Goal: Task Accomplishment & Management: Manage account settings

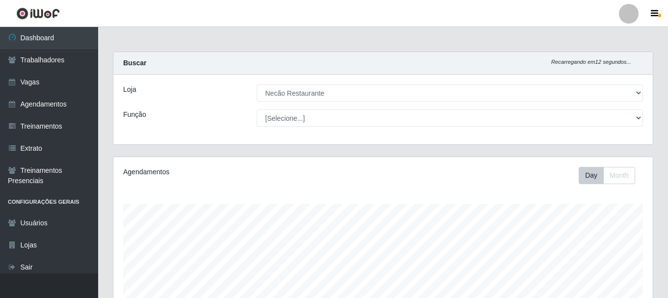
select select "334"
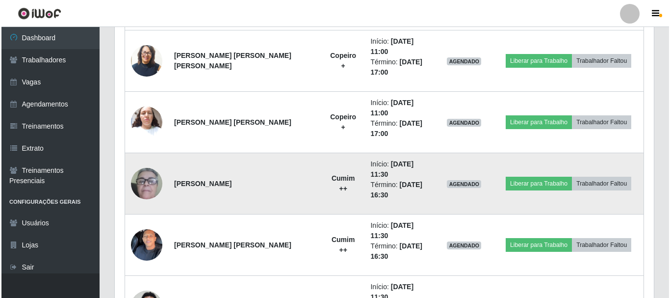
scroll to position [473, 0]
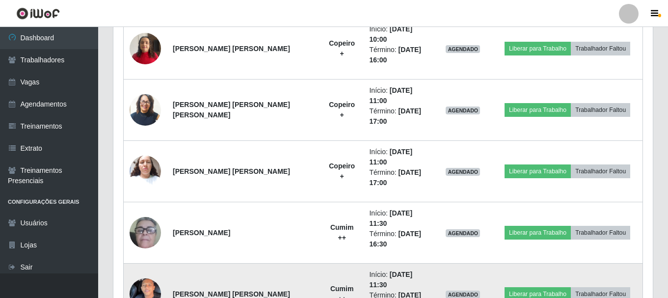
click at [139, 260] on img at bounding box center [145, 294] width 31 height 68
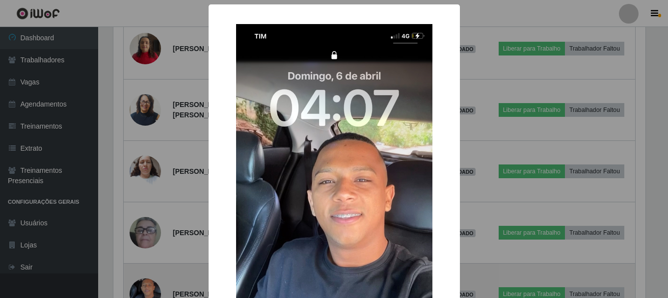
scroll to position [204, 534]
click at [139, 235] on div "× OK Cancel" at bounding box center [335, 149] width 670 height 298
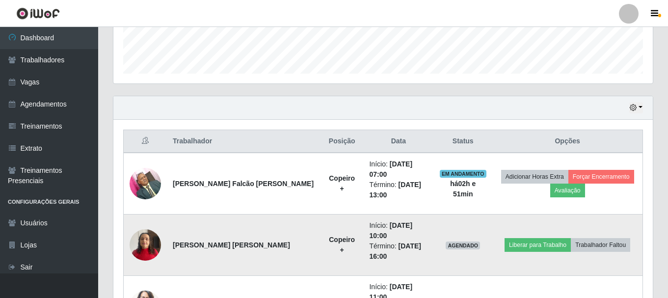
scroll to position [228, 0]
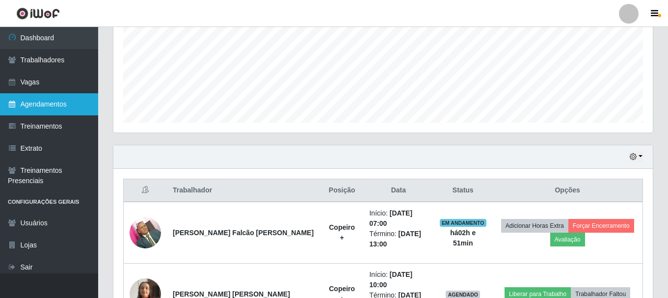
click at [35, 112] on link "Agendamentos" at bounding box center [49, 104] width 98 height 22
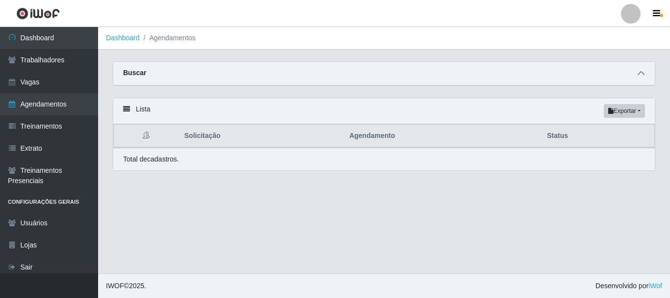
click at [638, 78] on span at bounding box center [641, 73] width 12 height 11
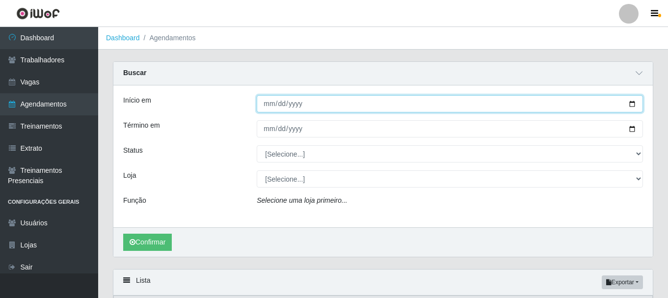
click at [631, 105] on input "Início em" at bounding box center [450, 103] width 386 height 17
type input "2025-08-25"
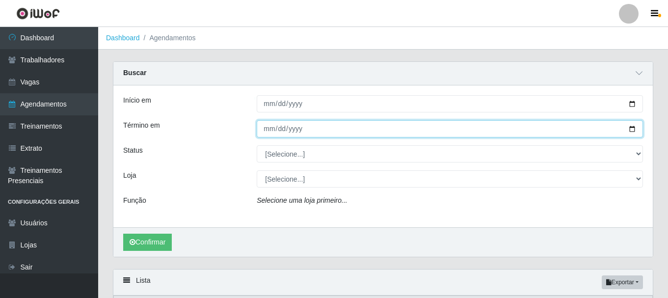
click at [631, 128] on input "Término em" at bounding box center [450, 128] width 386 height 17
type input "2025-08-25"
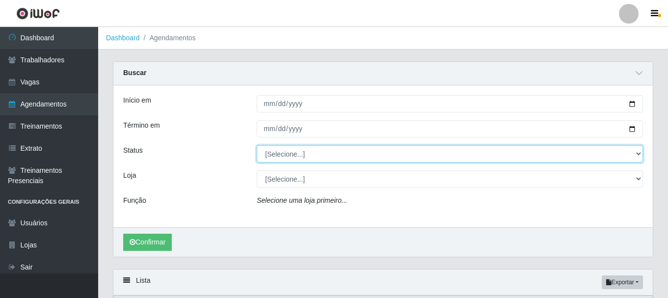
click at [621, 154] on select "[Selecione...] AGENDADO AGUARDANDO LIBERAR EM ANDAMENTO EM REVISÃO FINALIZADO C…" at bounding box center [450, 153] width 386 height 17
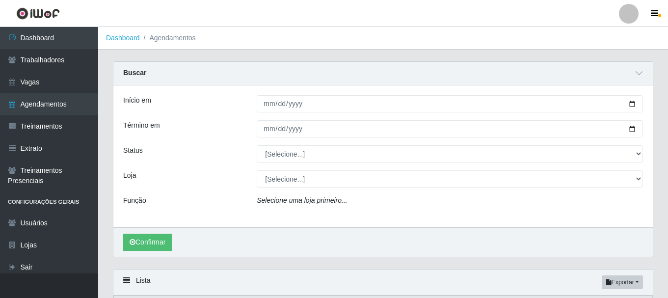
click at [643, 152] on div "[Selecione...] AGENDADO AGUARDANDO LIBERAR EM ANDAMENTO EM REVISÃO FINALIZADO C…" at bounding box center [449, 153] width 401 height 17
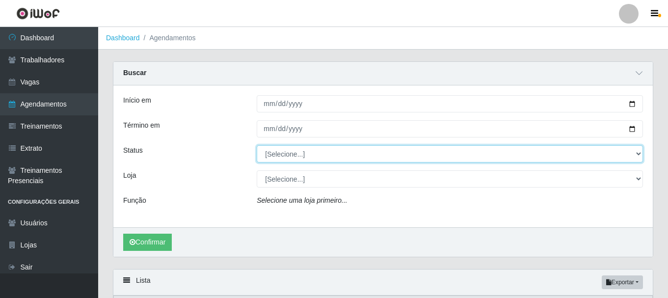
click at [637, 152] on select "[Selecione...] AGENDADO AGUARDANDO LIBERAR EM ANDAMENTO EM REVISÃO FINALIZADO C…" at bounding box center [450, 153] width 386 height 17
select select "AGENDADO"
click at [257, 146] on select "[Selecione...] AGENDADO AGUARDANDO LIBERAR EM ANDAMENTO EM REVISÃO FINALIZADO C…" at bounding box center [450, 153] width 386 height 17
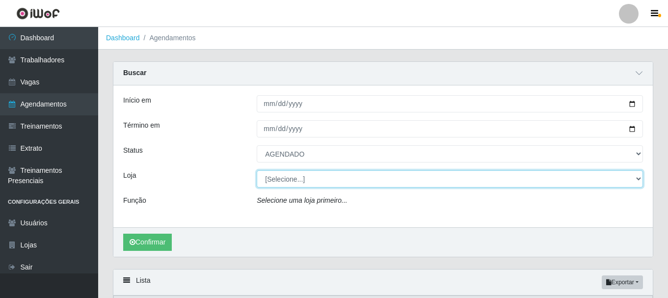
click at [381, 184] on select "[Selecione...] Necão Restaurante" at bounding box center [450, 178] width 386 height 17
click at [366, 179] on select "[Selecione...] Necão Restaurante" at bounding box center [450, 178] width 386 height 17
select select "334"
click at [257, 171] on select "[Selecione...] Necão Restaurante" at bounding box center [450, 178] width 386 height 17
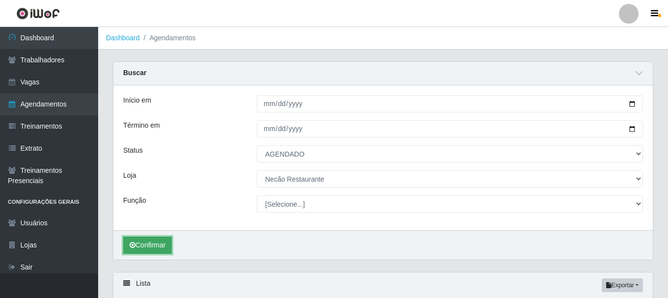
click at [142, 244] on button "Confirmar" at bounding box center [147, 244] width 49 height 17
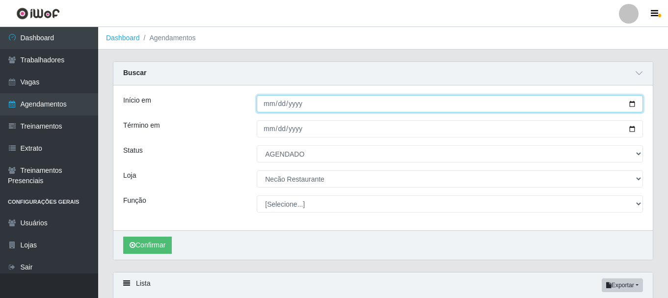
click at [629, 104] on input "2025-08-25" at bounding box center [450, 103] width 386 height 17
type input "2025-08-26"
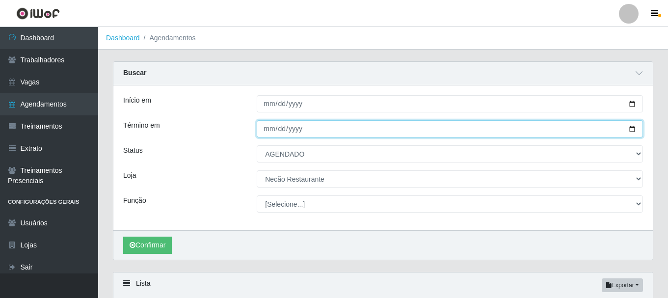
click at [632, 130] on input "2025-08-25" at bounding box center [450, 128] width 386 height 17
type input "2025-08-26"
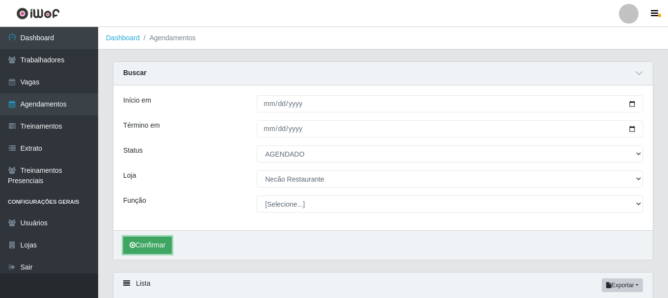
click at [157, 243] on button "Confirmar" at bounding box center [147, 244] width 49 height 17
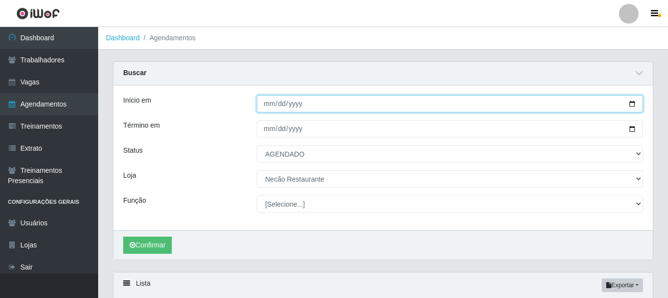
click at [630, 105] on input "2025-08-26" at bounding box center [450, 103] width 386 height 17
type input "2025-08-28"
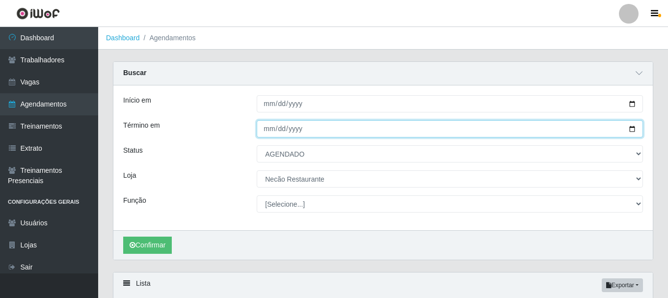
click at [631, 129] on input "2025-08-26" at bounding box center [450, 128] width 386 height 17
type input "2025-08-28"
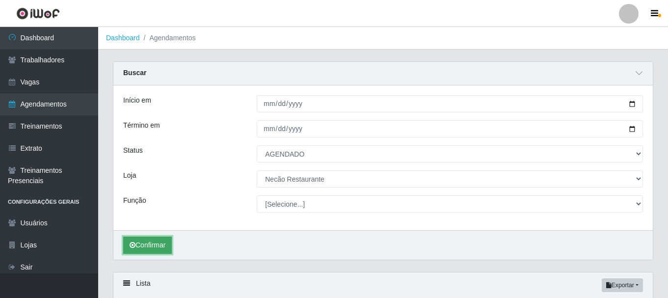
click at [160, 249] on button "Confirmar" at bounding box center [147, 244] width 49 height 17
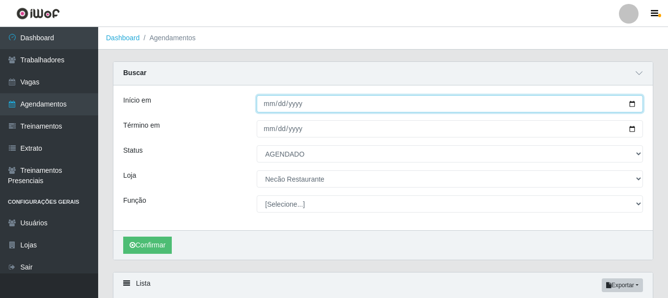
click at [630, 102] on input "2025-08-28" at bounding box center [450, 103] width 386 height 17
type input "2025-08-29"
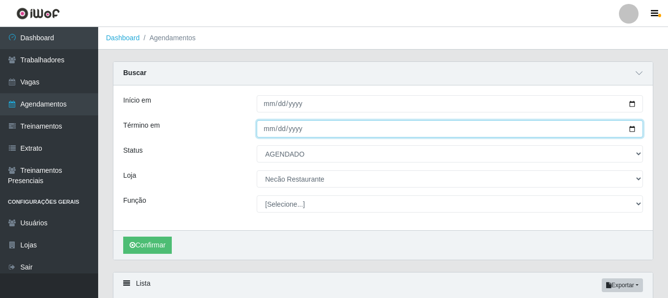
click at [630, 129] on input "2025-08-28" at bounding box center [450, 128] width 386 height 17
click at [631, 130] on input "2025-09-05" at bounding box center [450, 128] width 386 height 17
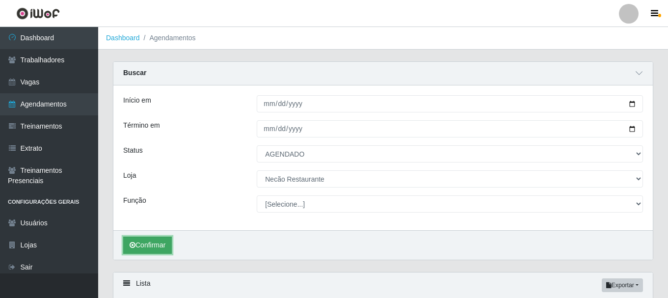
click at [162, 240] on button "Confirmar" at bounding box center [147, 244] width 49 height 17
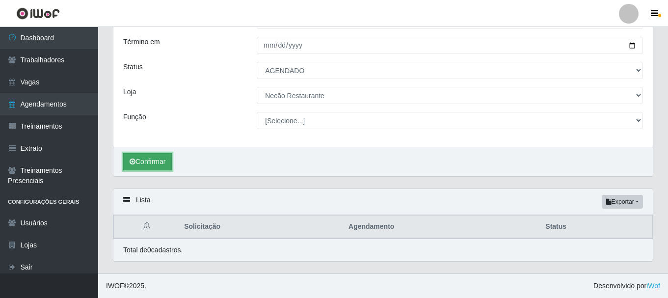
click at [147, 160] on button "Confirmar" at bounding box center [147, 161] width 49 height 17
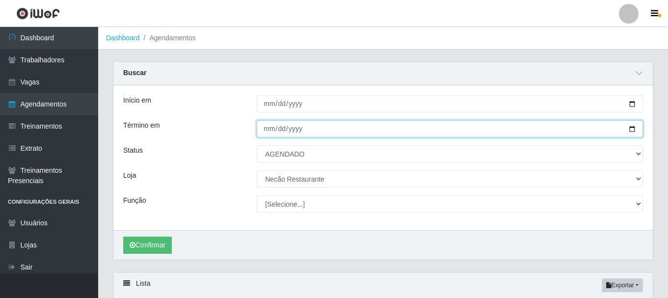
click at [628, 128] on input "2025-07-29" at bounding box center [450, 128] width 386 height 17
type input "2025-08-29"
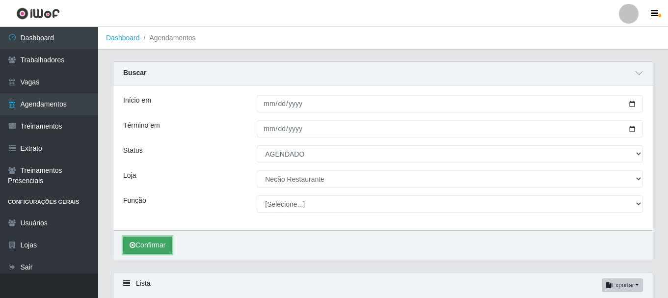
click at [154, 242] on button "Confirmar" at bounding box center [147, 244] width 49 height 17
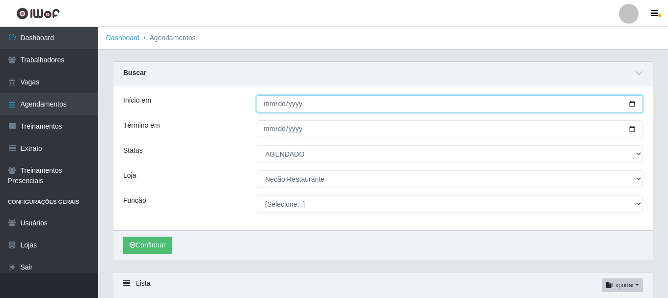
click at [632, 105] on input "2025-08-29" at bounding box center [450, 103] width 386 height 17
type input "2025-08-30"
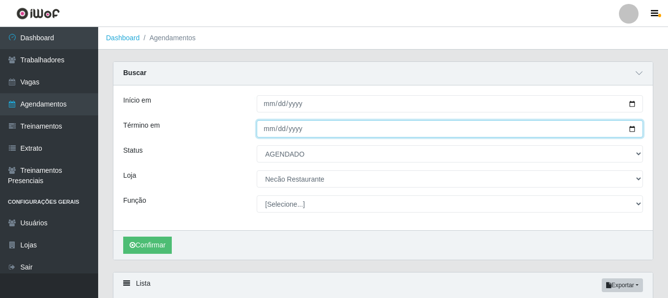
click at [631, 130] on input "2025-08-29" at bounding box center [450, 128] width 386 height 17
type input "2025-08-30"
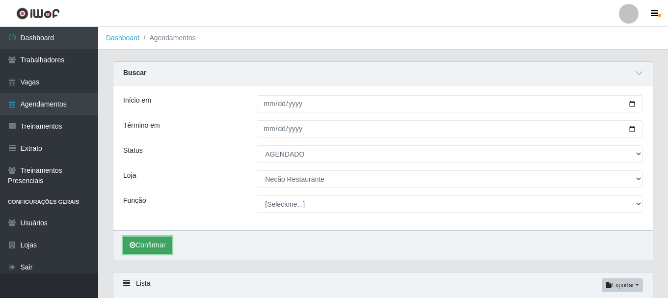
click at [156, 247] on button "Confirmar" at bounding box center [147, 244] width 49 height 17
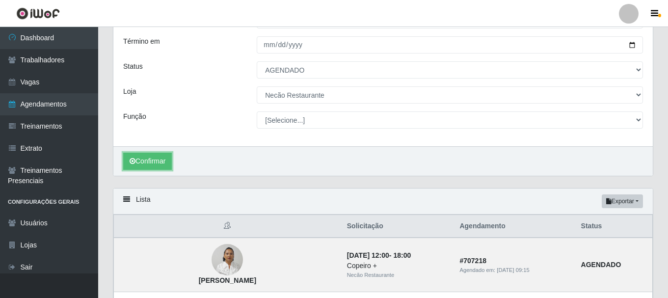
scroll to position [35, 0]
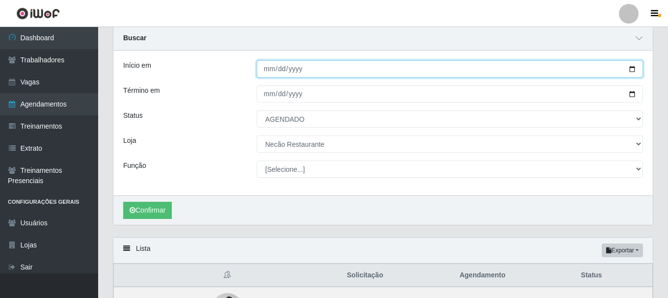
click at [630, 70] on input "2025-08-30" at bounding box center [450, 68] width 386 height 17
type input "2025-08-31"
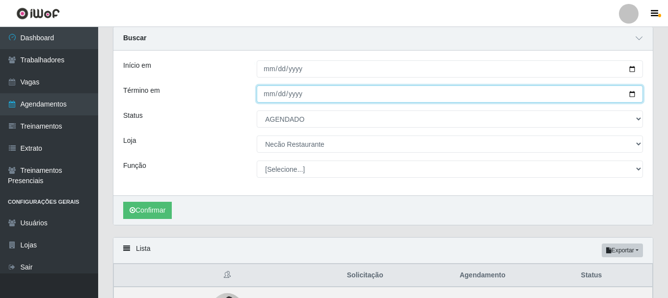
click at [634, 95] on input "2025-08-30" at bounding box center [450, 93] width 386 height 17
type input "2025-08-31"
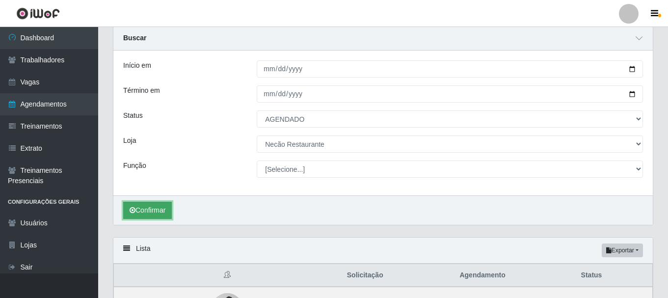
click at [158, 210] on button "Confirmar" at bounding box center [147, 210] width 49 height 17
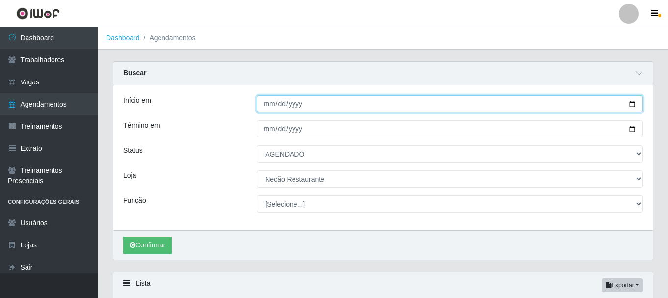
click at [632, 104] on input "2025-08-31" at bounding box center [450, 103] width 386 height 17
type input "2025-09-01"
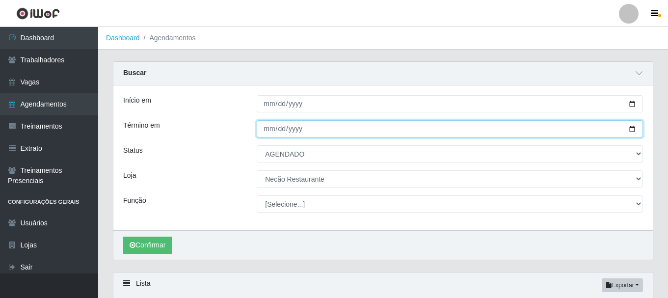
click at [631, 127] on input "2025-08-31" at bounding box center [450, 128] width 386 height 17
type input "2025-09-01"
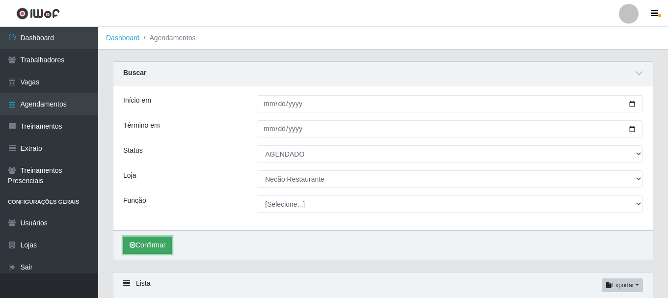
click at [147, 242] on button "Confirmar" at bounding box center [147, 244] width 49 height 17
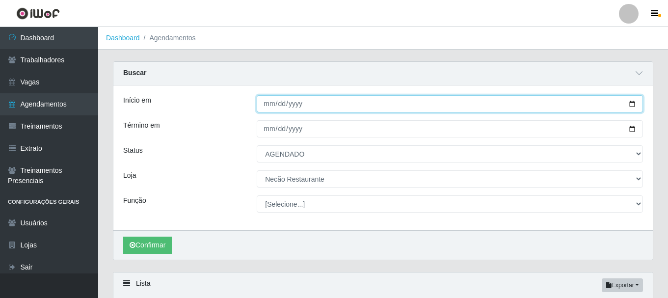
click at [631, 104] on input "2025-09-01" at bounding box center [450, 103] width 386 height 17
type input "2025-09-02"
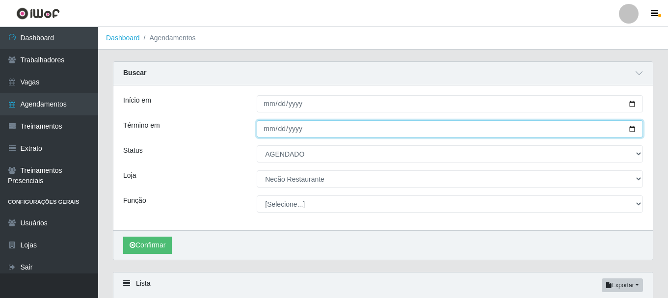
click at [633, 130] on input "2025-09-01" at bounding box center [450, 128] width 386 height 17
type input "2025-09-02"
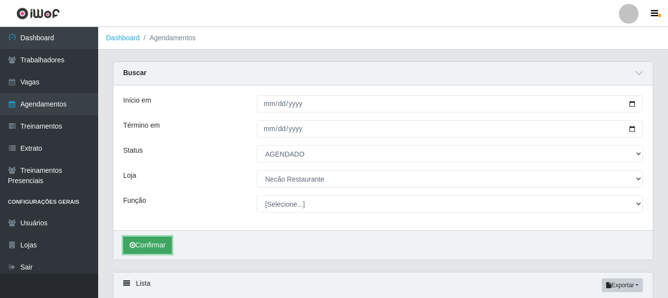
click at [151, 244] on button "Confirmar" at bounding box center [147, 244] width 49 height 17
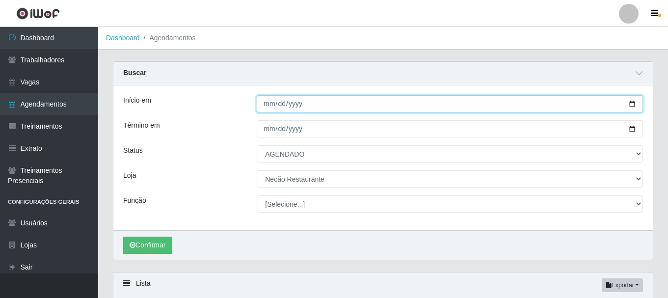
click at [633, 105] on input "2025-09-02" at bounding box center [450, 103] width 386 height 17
type input "2025-09-04"
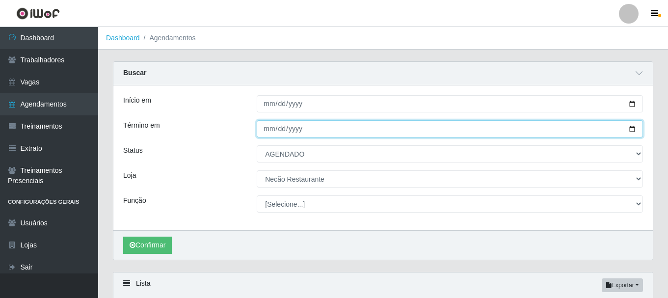
click at [632, 130] on input "2025-09-02" at bounding box center [450, 128] width 386 height 17
type input "2025-09-04"
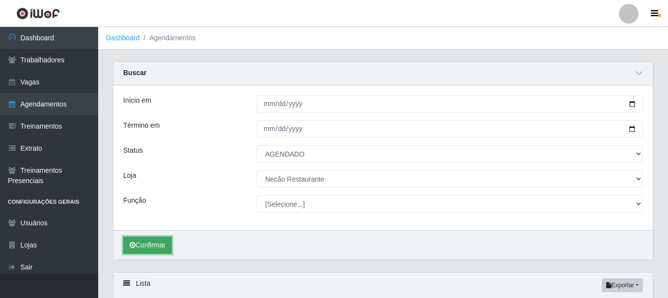
click at [162, 248] on button "Confirmar" at bounding box center [147, 244] width 49 height 17
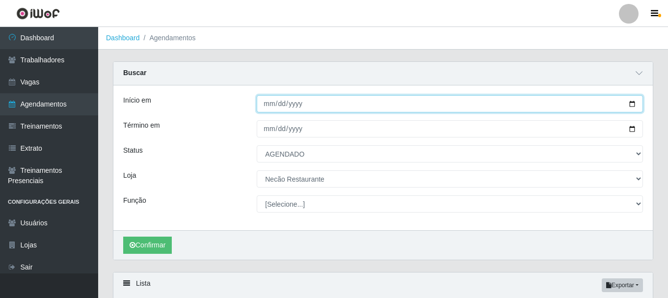
click at [630, 102] on input "2025-09-04" at bounding box center [450, 103] width 386 height 17
type input "2025-09-05"
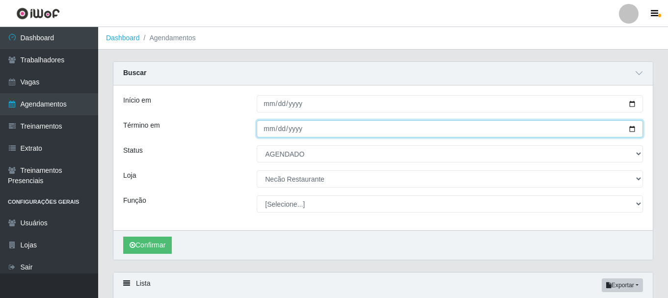
click at [634, 129] on input "2025-09-04" at bounding box center [450, 128] width 386 height 17
type input "2025-09-05"
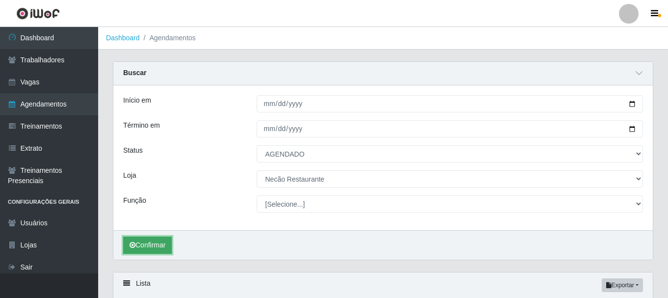
click at [146, 249] on button "Confirmar" at bounding box center [147, 244] width 49 height 17
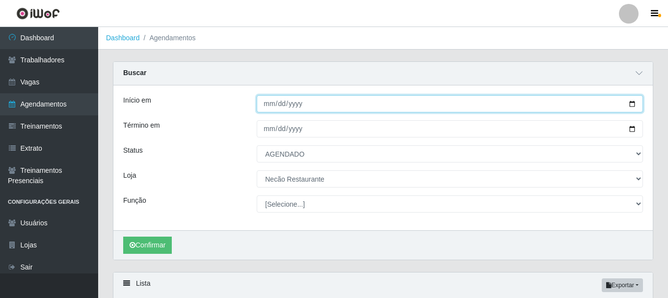
click at [632, 106] on input "2025-09-05" at bounding box center [450, 103] width 386 height 17
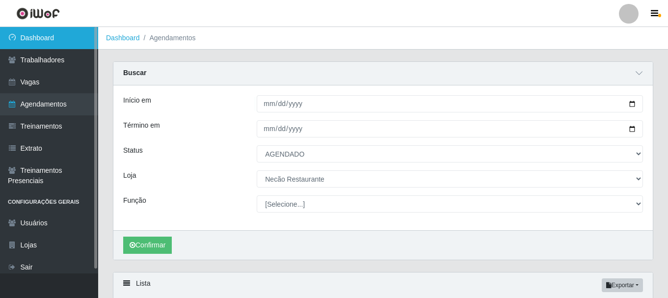
click at [37, 43] on link "Dashboard" at bounding box center [49, 38] width 98 height 22
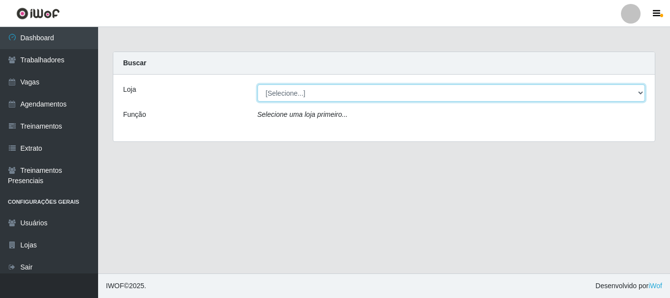
click at [631, 95] on select "[Selecione...] Necão Restaurante" at bounding box center [452, 92] width 388 height 17
select select "334"
click at [258, 84] on select "[Selecione...] Necão Restaurante" at bounding box center [452, 92] width 388 height 17
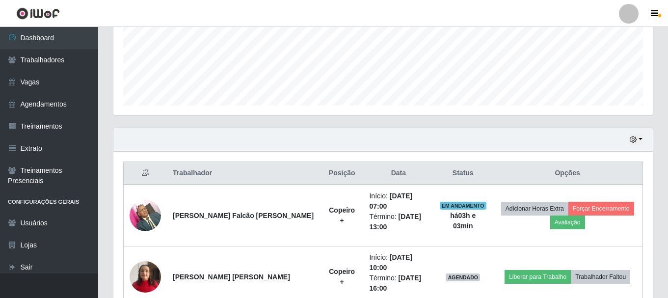
scroll to position [294, 0]
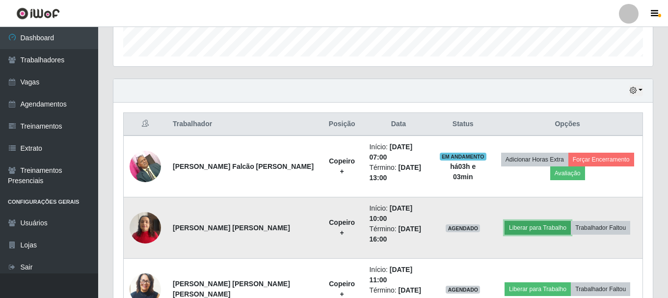
click at [527, 221] on button "Liberar para Trabalho" at bounding box center [537, 228] width 66 height 14
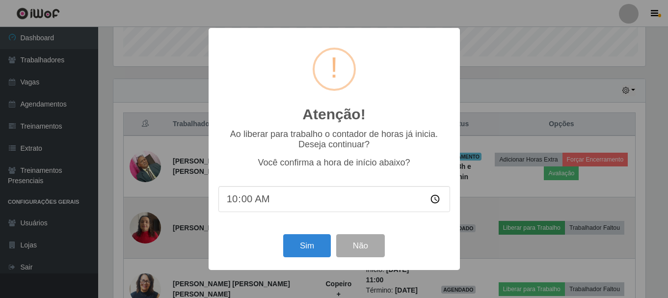
scroll to position [204, 534]
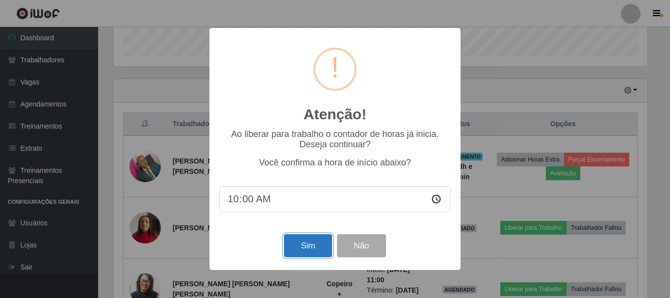
click at [309, 240] on button "Sim" at bounding box center [308, 245] width 48 height 23
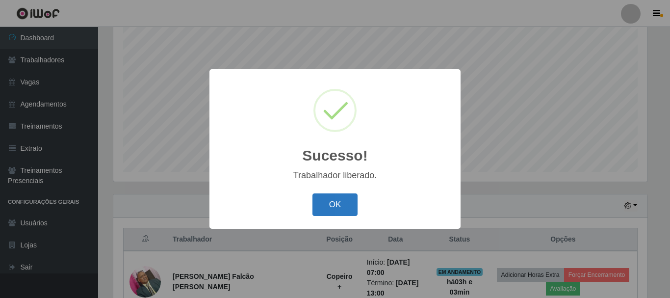
click at [332, 212] on button "OK" at bounding box center [335, 204] width 46 height 23
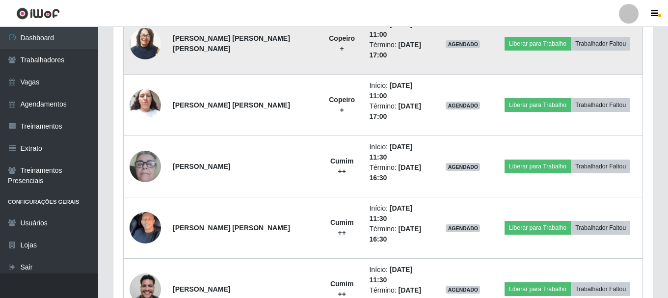
scroll to position [587, 0]
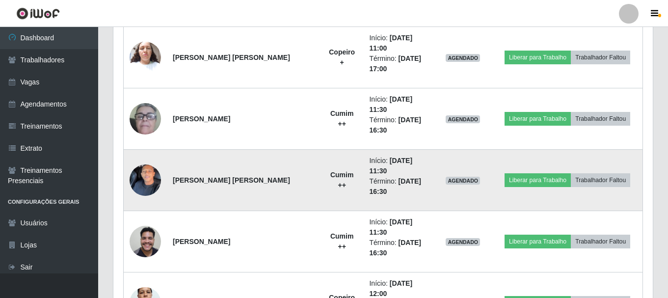
click at [144, 146] on img at bounding box center [145, 180] width 31 height 68
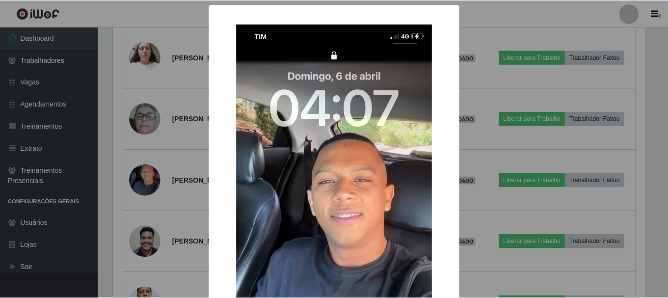
scroll to position [49, 0]
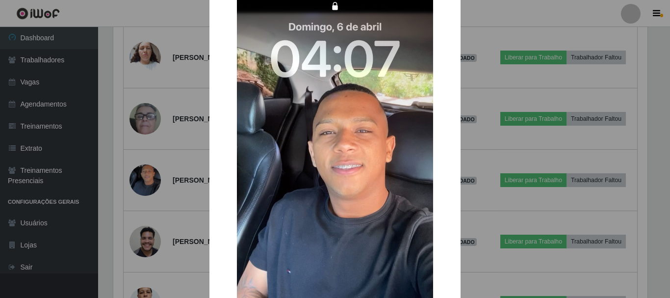
click at [480, 132] on div "× OK Cancel" at bounding box center [335, 149] width 670 height 298
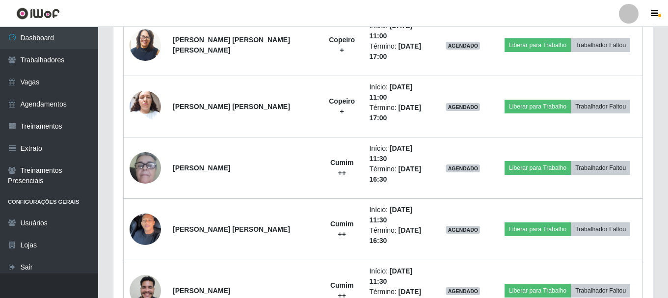
scroll to position [489, 0]
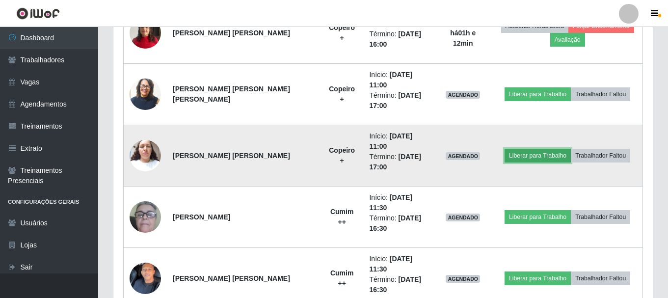
click at [509, 149] on button "Liberar para Trabalho" at bounding box center [537, 156] width 66 height 14
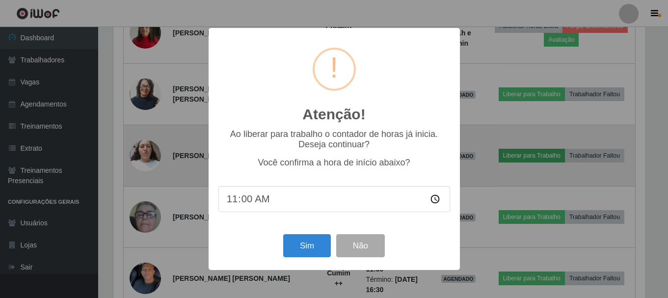
scroll to position [204, 534]
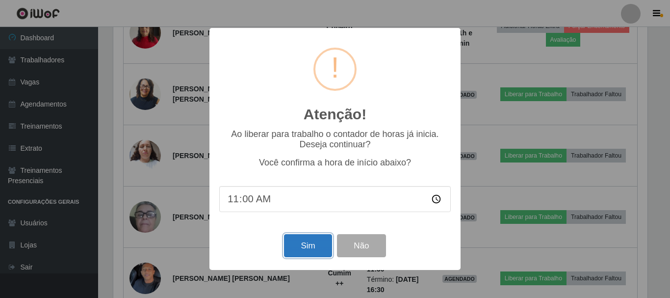
click at [312, 243] on button "Sim" at bounding box center [308, 245] width 48 height 23
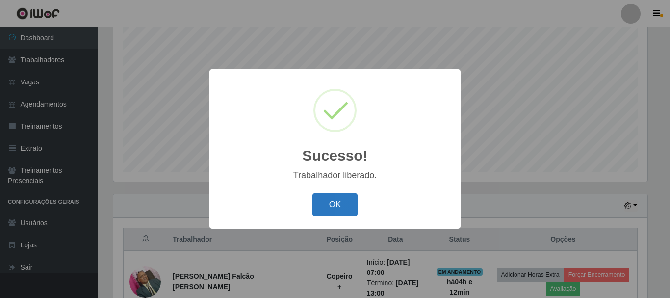
click at [339, 213] on button "OK" at bounding box center [335, 204] width 46 height 23
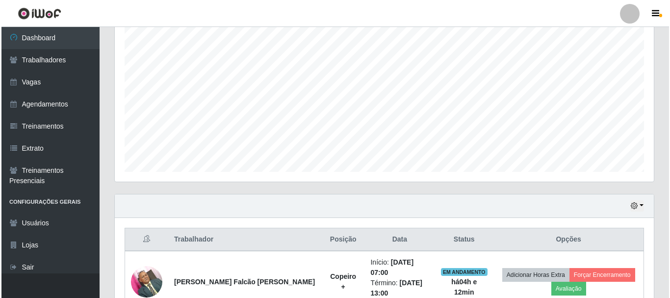
scroll to position [375, 0]
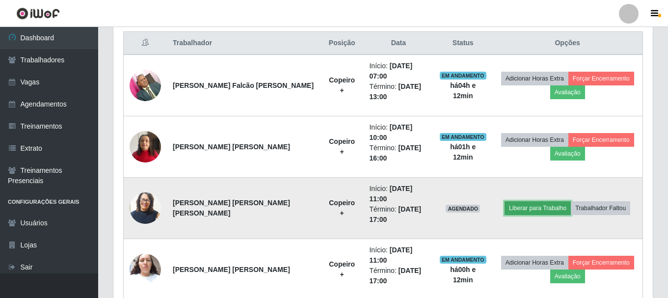
click at [511, 201] on button "Liberar para Trabalho" at bounding box center [537, 208] width 66 height 14
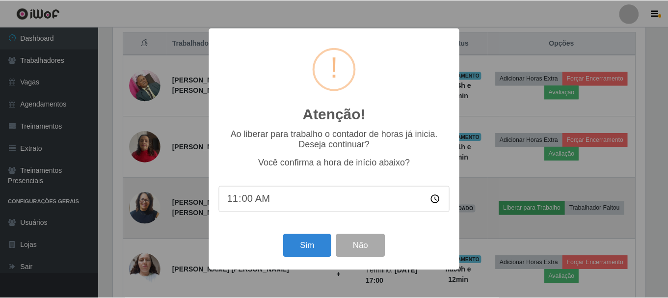
scroll to position [204, 534]
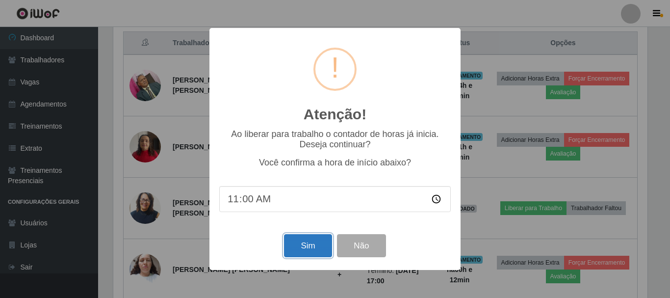
click at [314, 252] on button "Sim" at bounding box center [308, 245] width 48 height 23
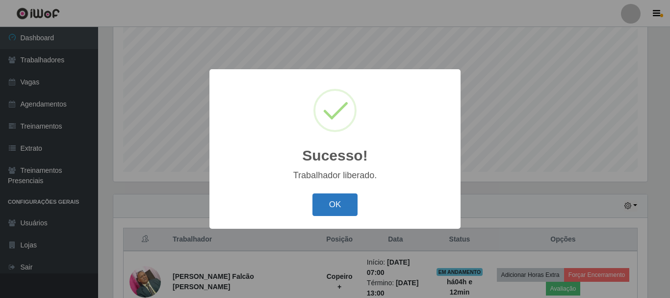
click at [336, 212] on button "OK" at bounding box center [335, 204] width 46 height 23
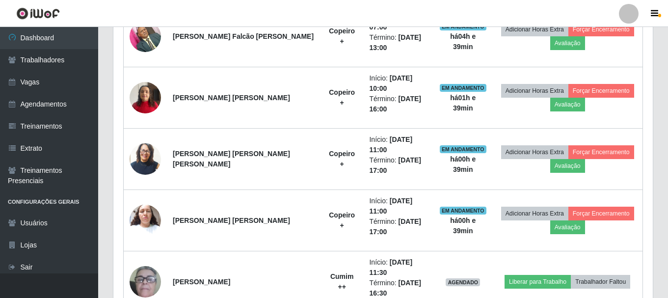
scroll to position [522, 0]
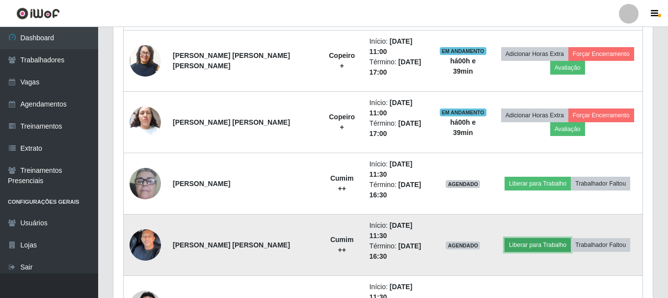
click at [525, 238] on button "Liberar para Trabalho" at bounding box center [537, 245] width 66 height 14
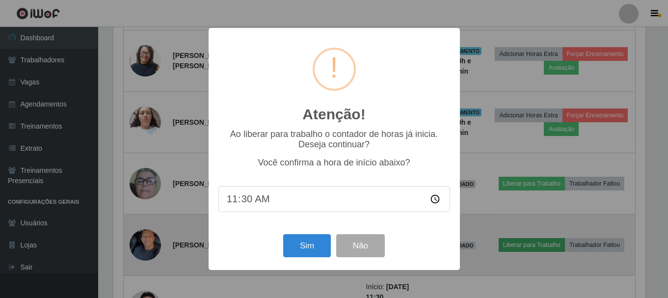
scroll to position [204, 534]
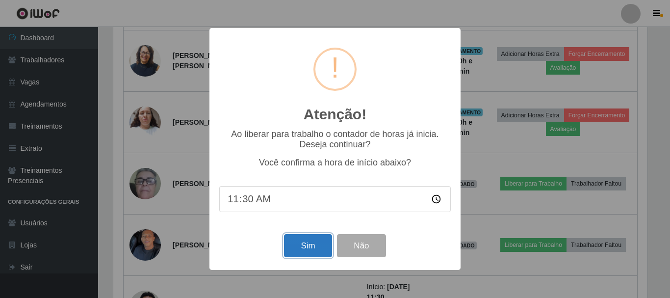
click at [321, 248] on button "Sim" at bounding box center [308, 245] width 48 height 23
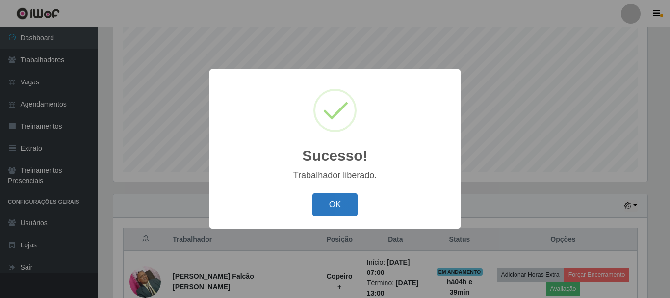
click at [347, 210] on button "OK" at bounding box center [335, 204] width 46 height 23
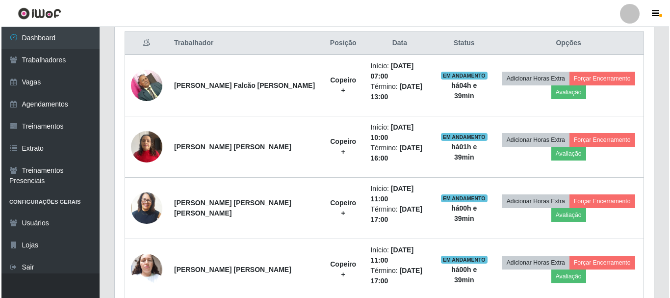
scroll to position [473, 0]
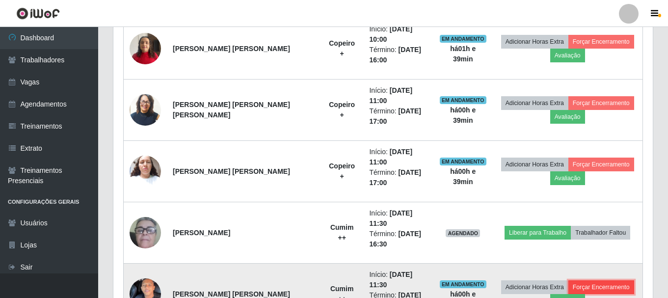
click at [601, 280] on button "Forçar Encerramento" at bounding box center [601, 287] width 66 height 14
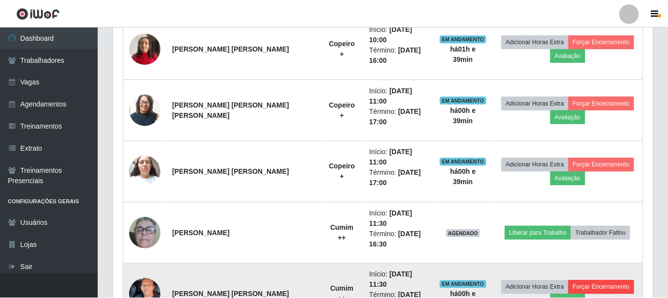
scroll to position [204, 534]
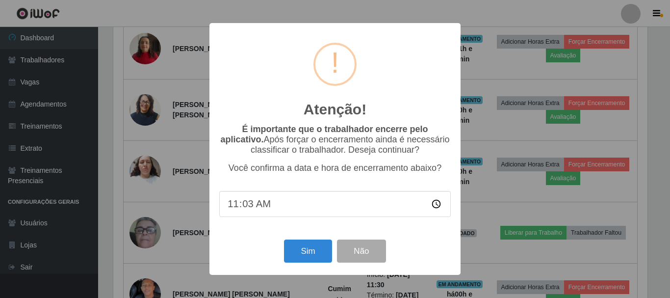
type input "11:30"
click at [306, 257] on button "Sim" at bounding box center [308, 250] width 48 height 23
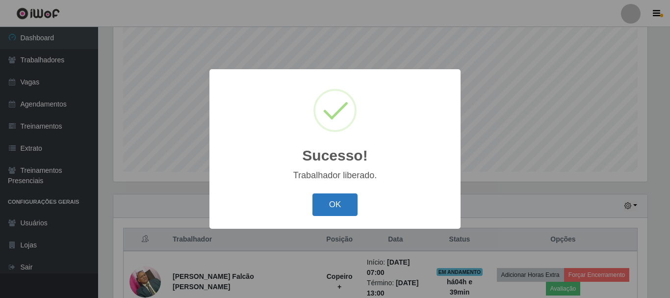
click at [326, 208] on button "OK" at bounding box center [335, 204] width 46 height 23
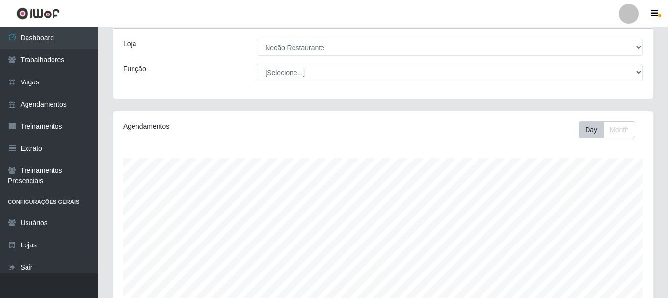
scroll to position [0, 0]
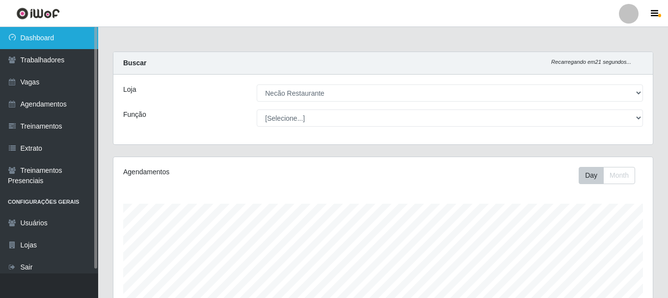
click at [52, 41] on link "Dashboard" at bounding box center [49, 38] width 98 height 22
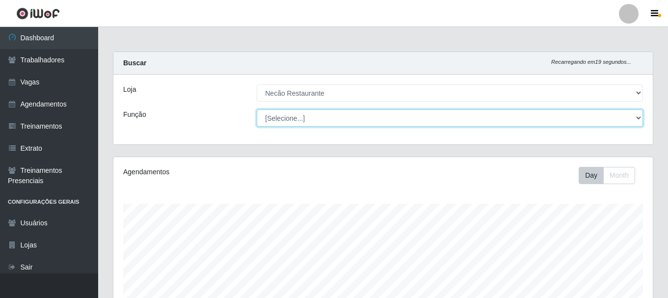
click at [307, 120] on select "[Selecione...] ASG ASG + ASG ++ Auxiliar de Cozinha Auxiliar de Cozinha + Auxil…" at bounding box center [450, 117] width 386 height 17
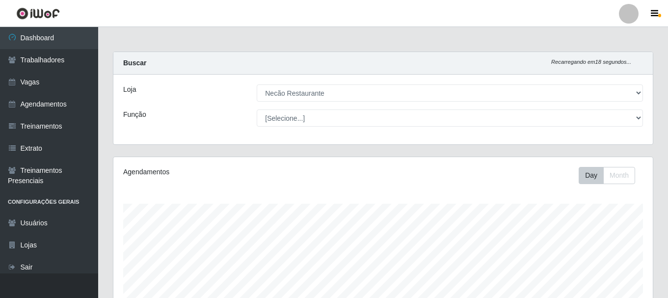
click at [196, 120] on div "Função" at bounding box center [182, 117] width 133 height 17
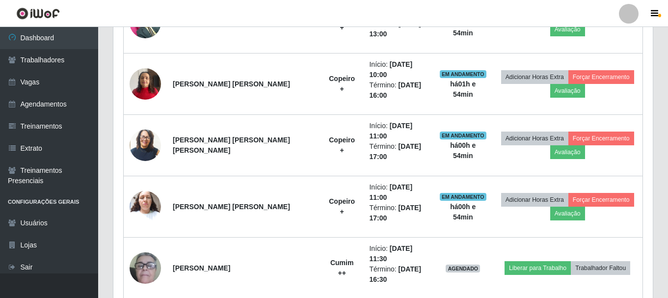
scroll to position [487, 0]
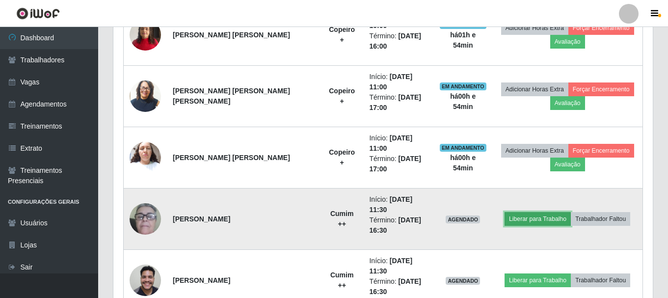
click at [543, 212] on button "Liberar para Trabalho" at bounding box center [537, 219] width 66 height 14
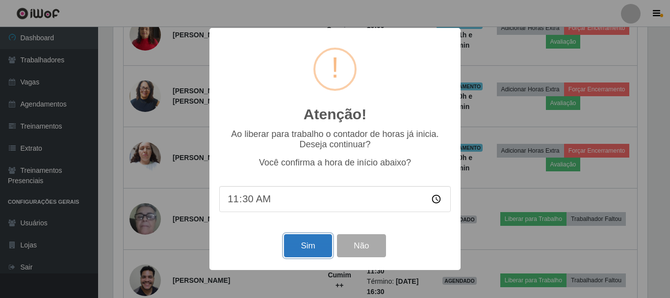
click at [304, 244] on button "Sim" at bounding box center [308, 245] width 48 height 23
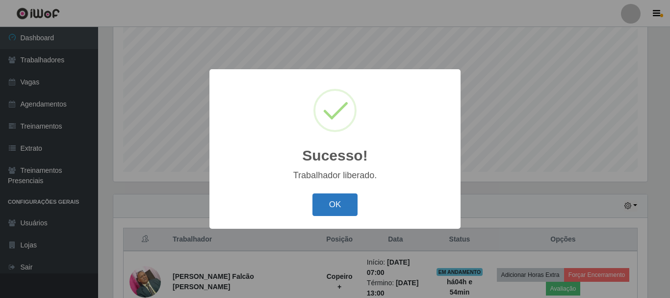
click at [320, 200] on button "OK" at bounding box center [335, 204] width 46 height 23
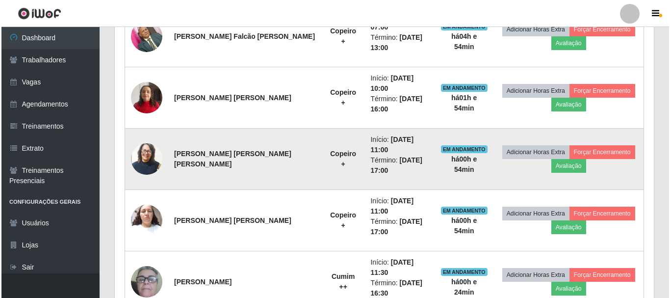
scroll to position [522, 0]
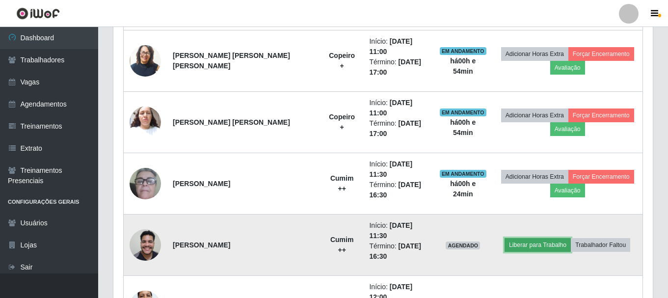
click at [526, 238] on button "Liberar para Trabalho" at bounding box center [537, 245] width 66 height 14
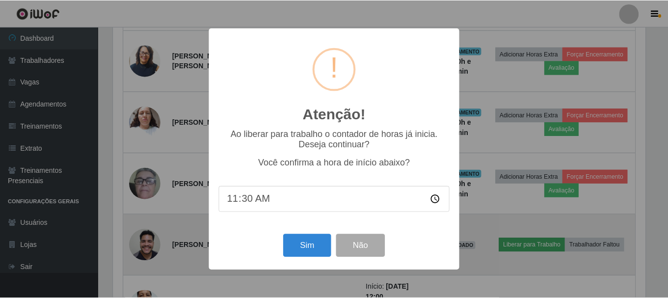
scroll to position [204, 534]
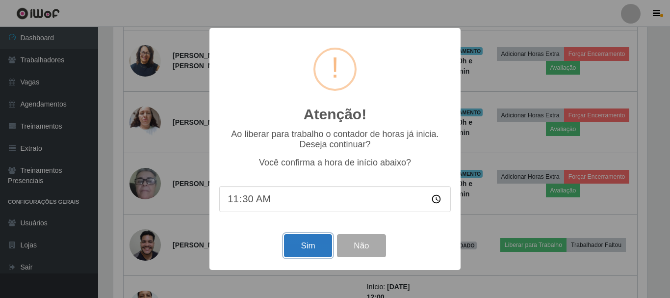
click at [321, 247] on button "Sim" at bounding box center [308, 245] width 48 height 23
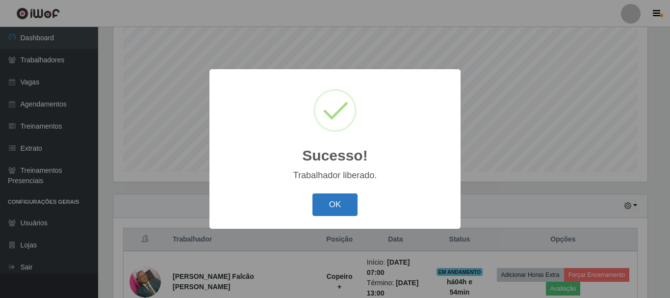
click at [334, 210] on button "OK" at bounding box center [335, 204] width 46 height 23
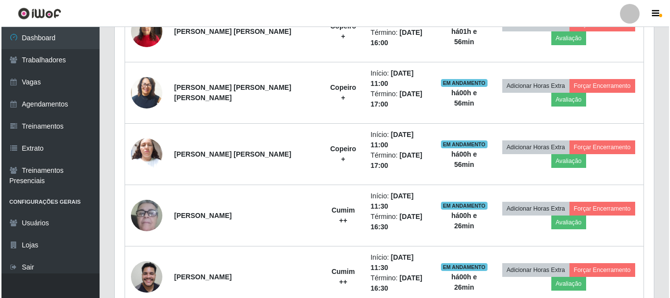
scroll to position [536, 0]
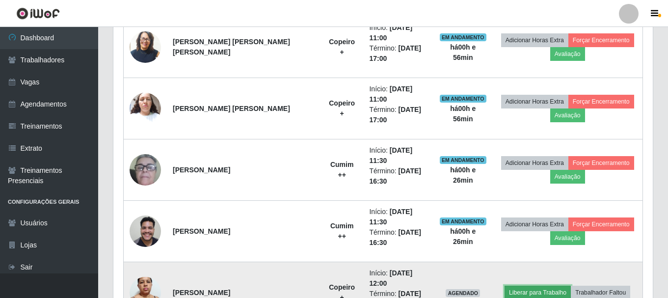
click at [510, 286] on button "Liberar para Trabalho" at bounding box center [537, 293] width 66 height 14
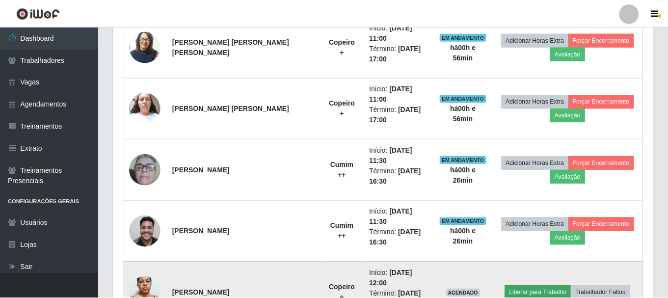
scroll to position [204, 534]
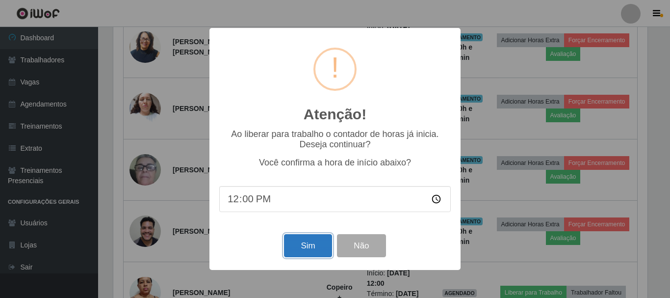
click at [303, 250] on button "Sim" at bounding box center [308, 245] width 48 height 23
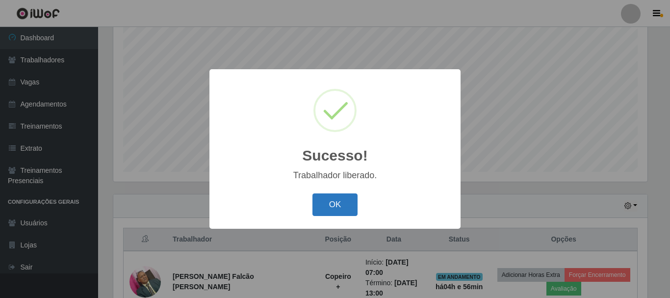
click at [335, 210] on button "OK" at bounding box center [335, 204] width 46 height 23
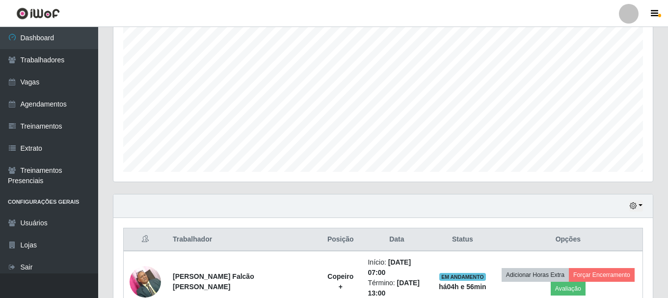
scroll to position [326, 0]
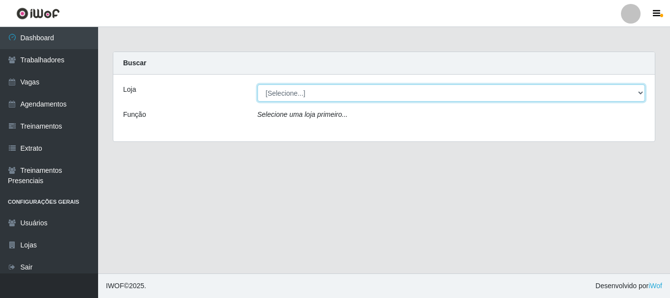
click at [316, 92] on select "[Selecione...] Necão Restaurante" at bounding box center [452, 92] width 388 height 17
select select "334"
click at [258, 84] on select "[Selecione...] Necão Restaurante" at bounding box center [452, 92] width 388 height 17
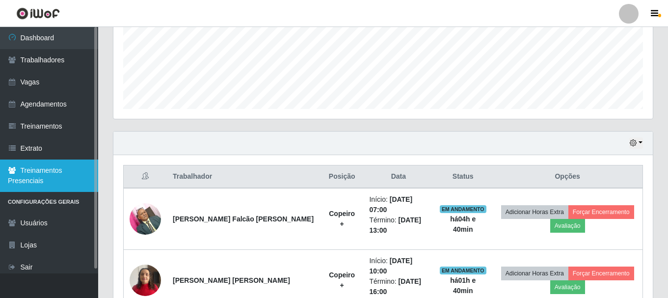
scroll to position [193, 0]
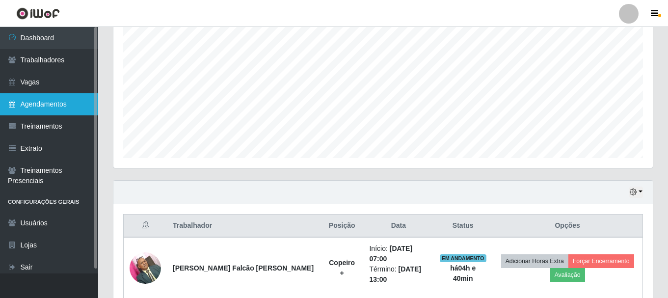
click at [57, 103] on link "Agendamentos" at bounding box center [49, 104] width 98 height 22
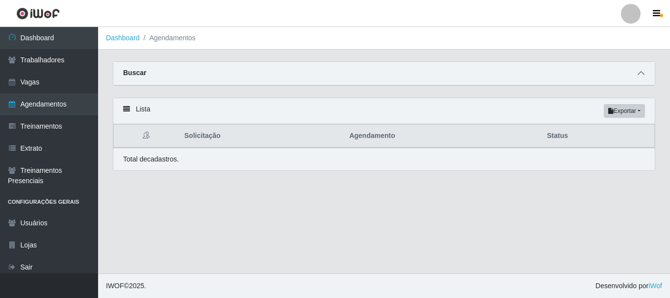
click at [645, 73] on span at bounding box center [641, 73] width 12 height 11
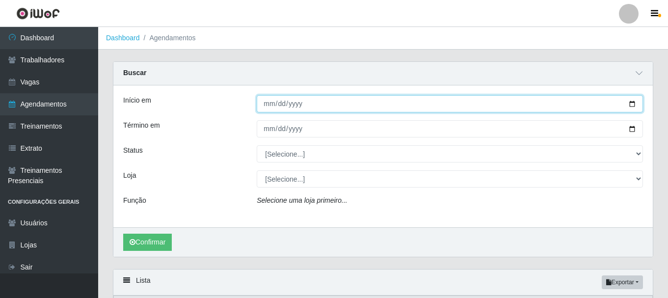
click at [633, 103] on input "Início em" at bounding box center [450, 103] width 386 height 17
type input "2025-08-24"
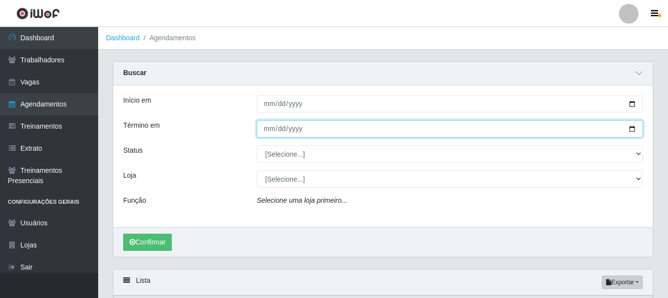
click at [628, 127] on input "Término em" at bounding box center [450, 128] width 386 height 17
type input "2025-08-24"
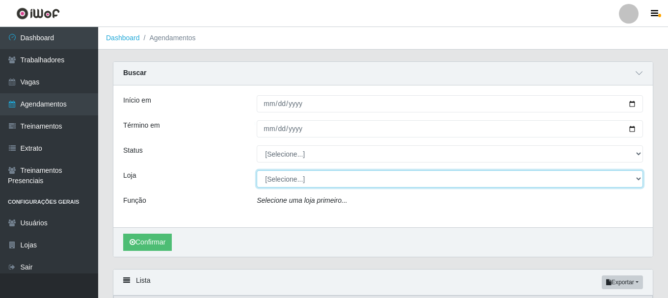
click at [295, 183] on select "[Selecione...] Necão Restaurante" at bounding box center [450, 178] width 386 height 17
select select "334"
click at [257, 171] on select "[Selecione...] Necão Restaurante" at bounding box center [450, 178] width 386 height 17
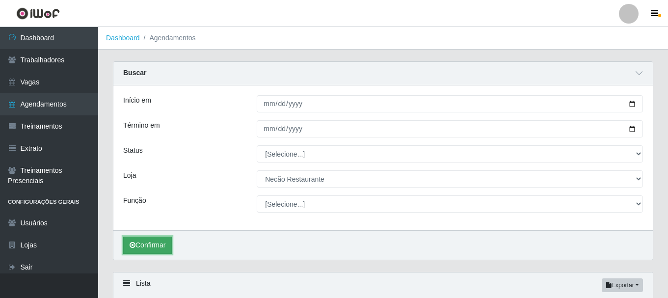
click at [155, 246] on button "Confirmar" at bounding box center [147, 244] width 49 height 17
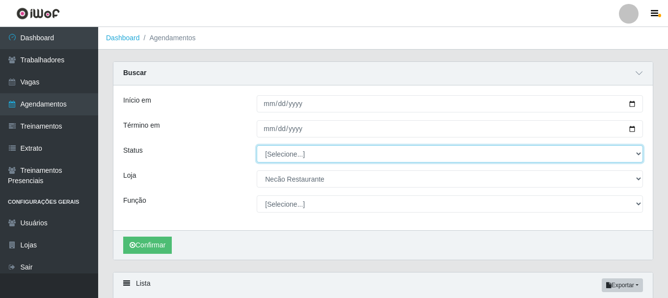
click at [299, 157] on select "[Selecione...] AGENDADO AGUARDANDO LIBERAR EM ANDAMENTO EM REVISÃO FINALIZADO C…" at bounding box center [450, 153] width 386 height 17
select select "FINALIZADO"
click at [257, 146] on select "[Selecione...] AGENDADO AGUARDANDO LIBERAR EM ANDAMENTO EM REVISÃO FINALIZADO C…" at bounding box center [450, 153] width 386 height 17
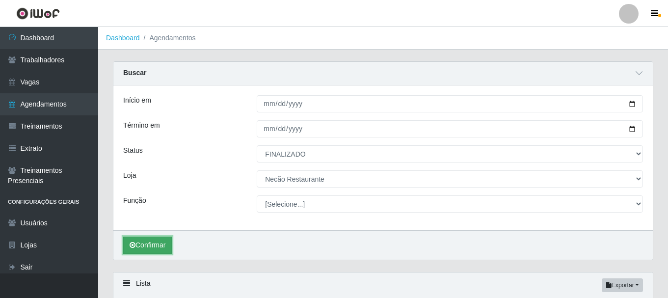
click at [147, 246] on button "Confirmar" at bounding box center [147, 244] width 49 height 17
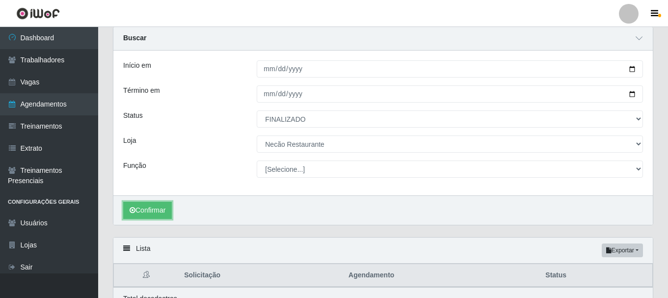
scroll to position [84, 0]
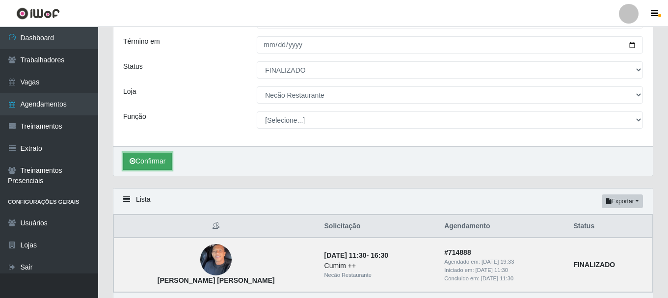
click at [160, 165] on button "Confirmar" at bounding box center [147, 161] width 49 height 17
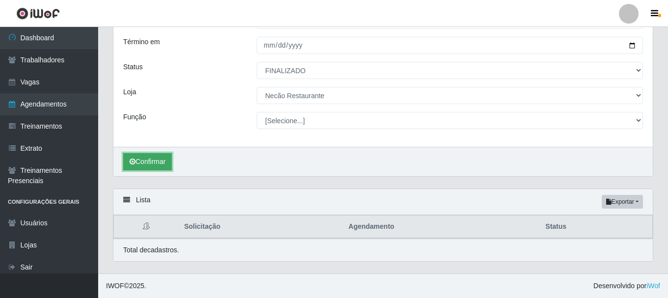
click at [163, 159] on button "Confirmar" at bounding box center [147, 161] width 49 height 17
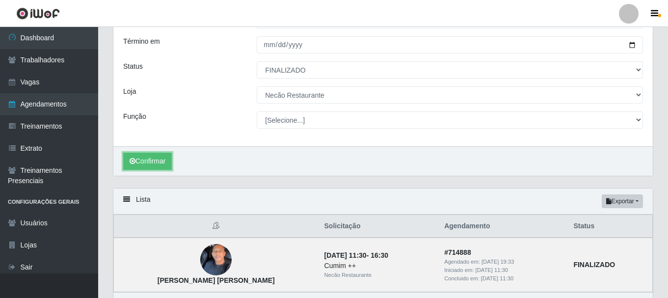
scroll to position [133, 0]
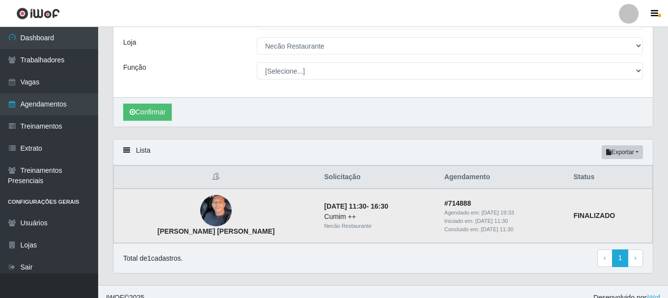
drag, startPoint x: 260, startPoint y: 231, endPoint x: 142, endPoint y: 235, distance: 117.8
click at [142, 235] on td "[PERSON_NAME]" at bounding box center [216, 215] width 205 height 54
copy strong "[PERSON_NAME]"
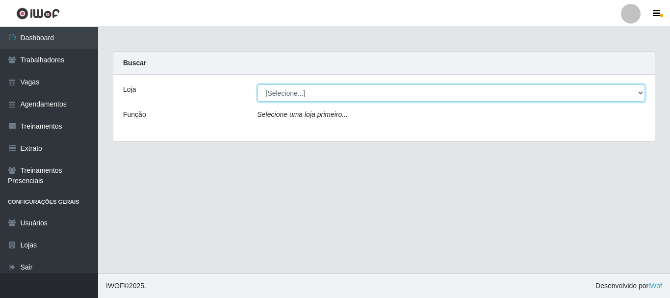
click at [315, 89] on select "[Selecione...] Necão Restaurante" at bounding box center [452, 92] width 388 height 17
select select "334"
click at [258, 84] on select "[Selecione...] Necão Restaurante" at bounding box center [452, 92] width 388 height 17
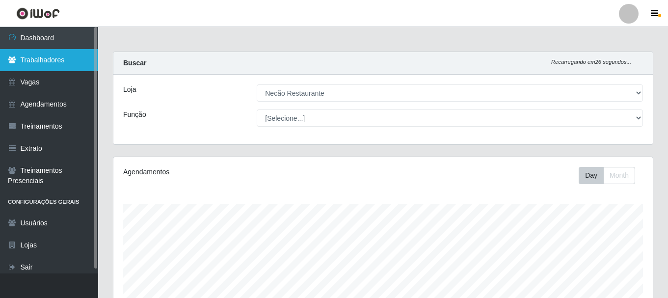
click at [43, 61] on link "Trabalhadores" at bounding box center [49, 60] width 98 height 22
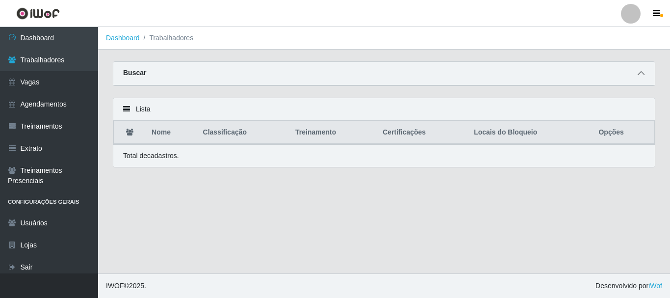
click at [639, 75] on icon at bounding box center [641, 73] width 7 height 7
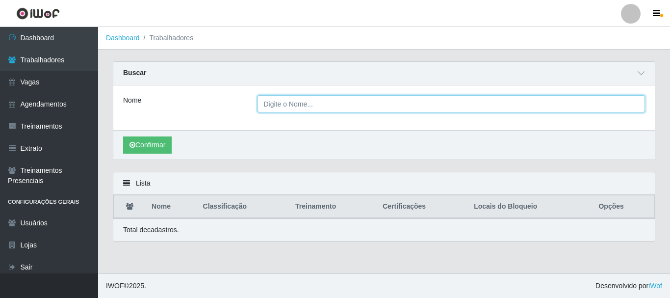
click at [343, 102] on input "Nome" at bounding box center [452, 103] width 388 height 17
paste input "[PERSON_NAME]"
type input "[PERSON_NAME]"
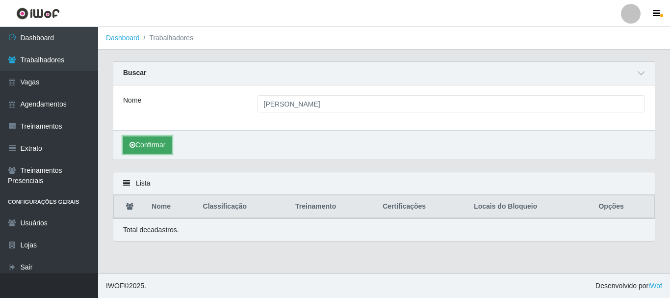
click at [161, 146] on button "Confirmar" at bounding box center [147, 144] width 49 height 17
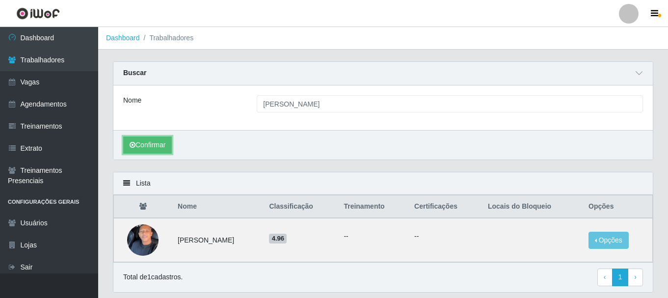
scroll to position [31, 0]
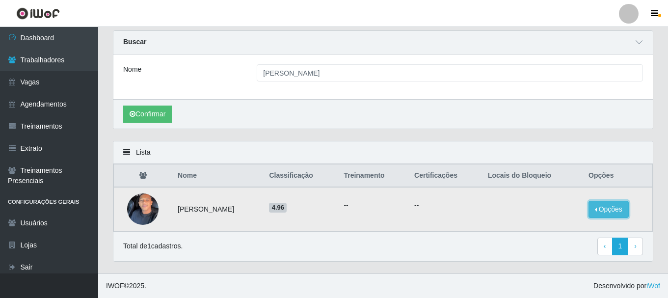
click at [623, 211] on button "Opções" at bounding box center [608, 209] width 40 height 17
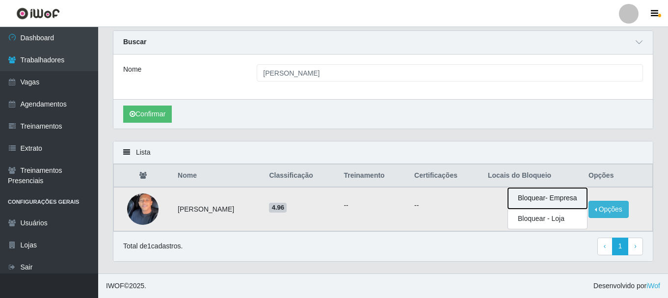
click at [563, 200] on button "Bloquear - Empresa" at bounding box center [547, 198] width 79 height 21
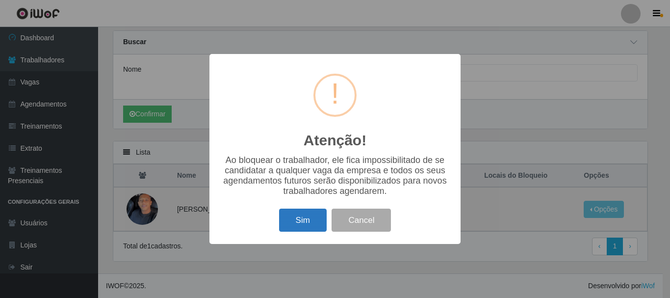
click at [301, 222] on button "Sim" at bounding box center [303, 219] width 48 height 23
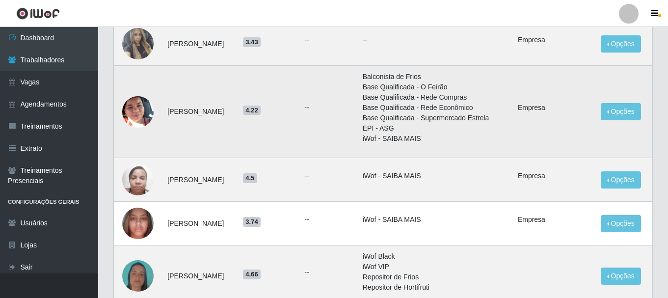
scroll to position [0, 0]
